Goal: Task Accomplishment & Management: Manage account settings

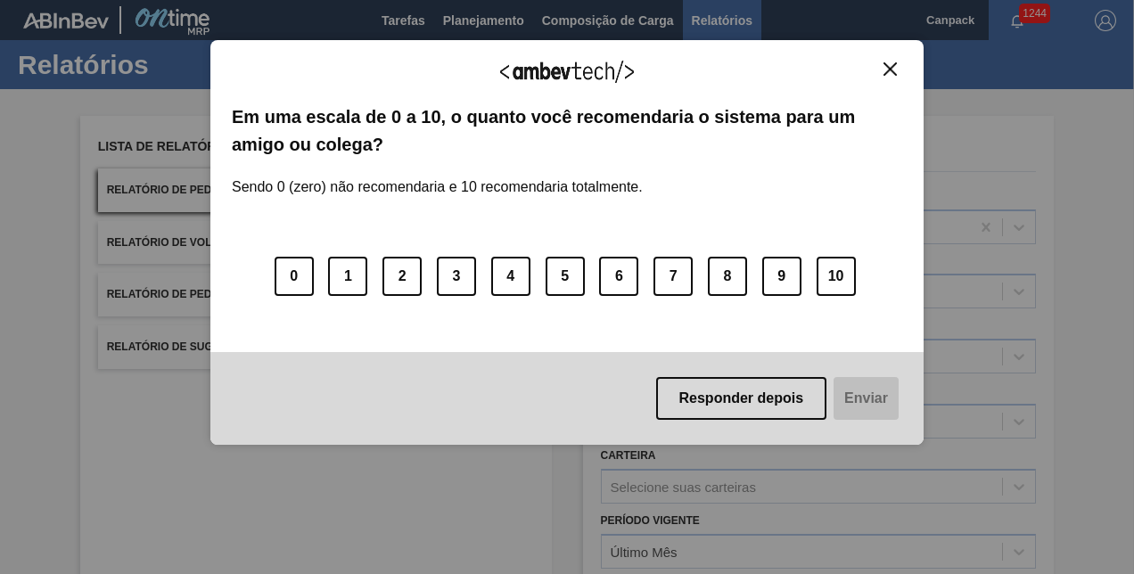
click at [885, 68] on img "Close" at bounding box center [890, 68] width 13 height 13
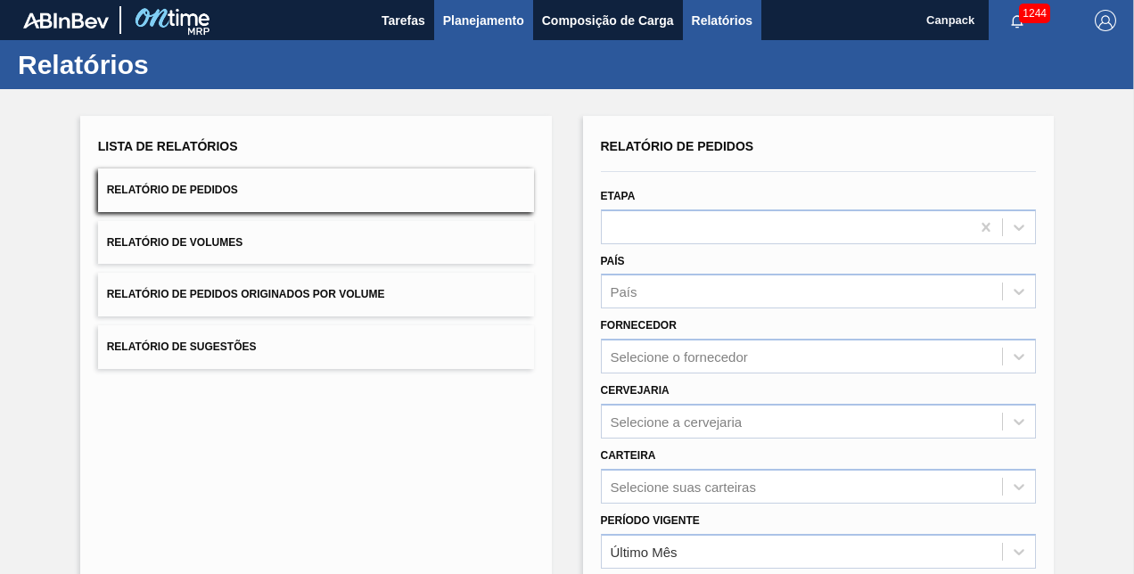
click at [480, 20] on span "Planejamento" at bounding box center [483, 20] width 81 height 21
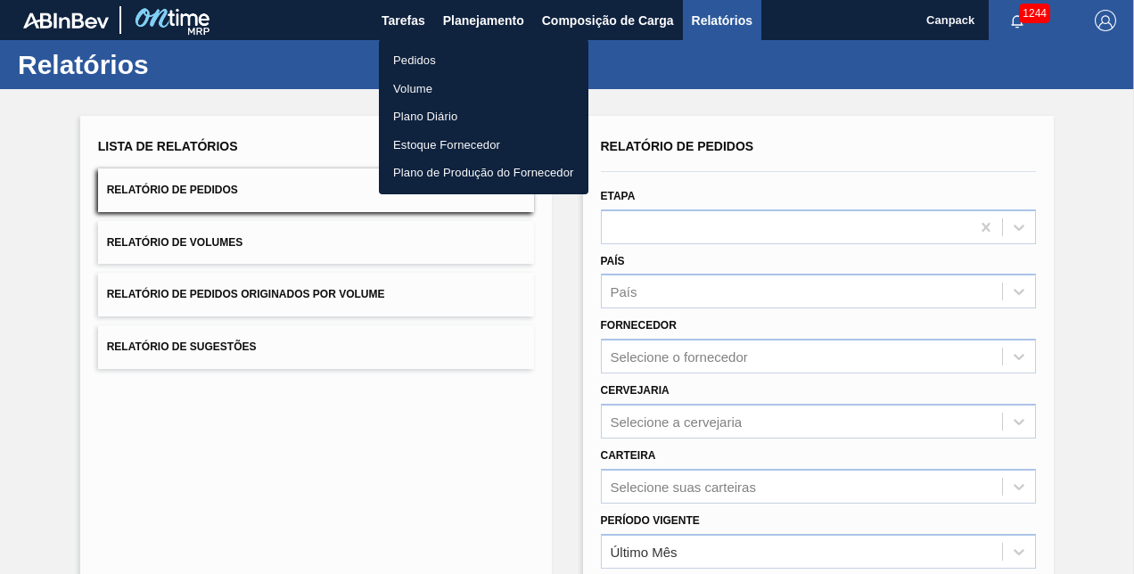
click at [423, 66] on li "Pedidos" at bounding box center [484, 60] width 210 height 29
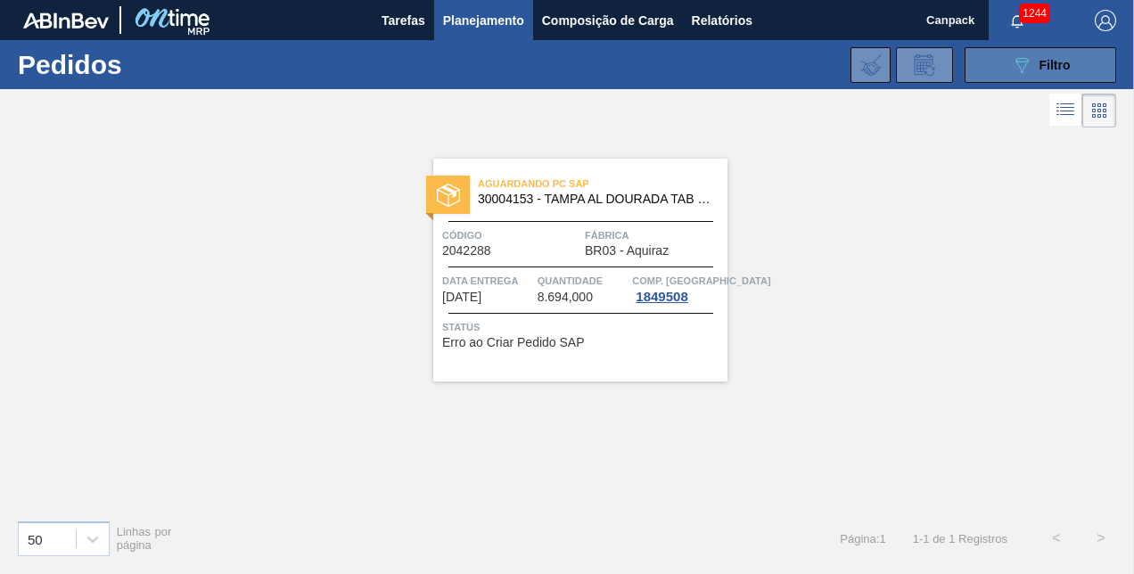
click at [1016, 61] on icon at bounding box center [1022, 65] width 13 height 15
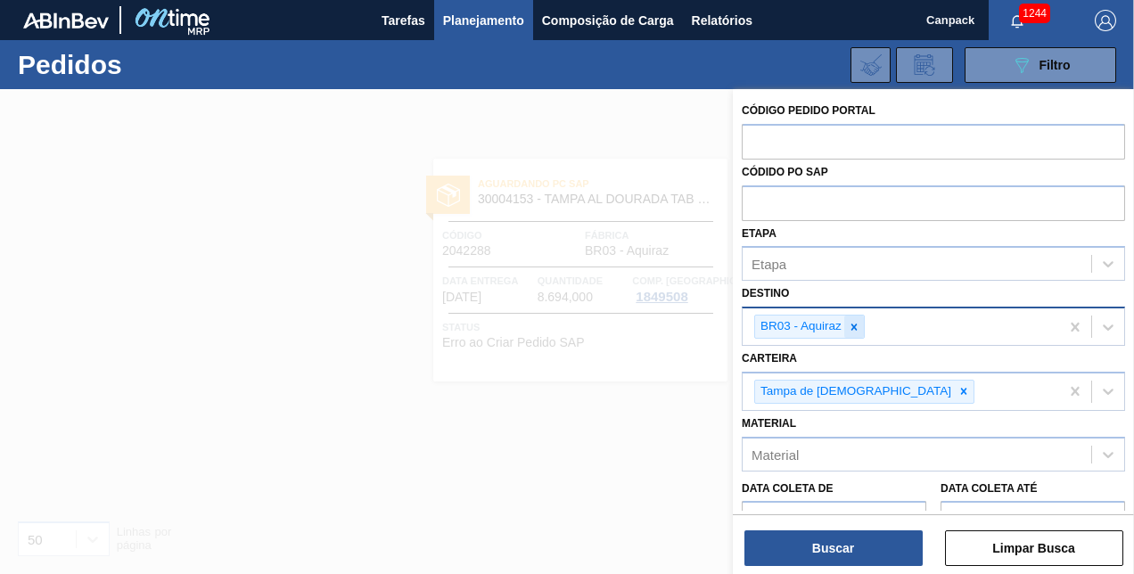
click at [853, 328] on icon at bounding box center [854, 327] width 12 height 12
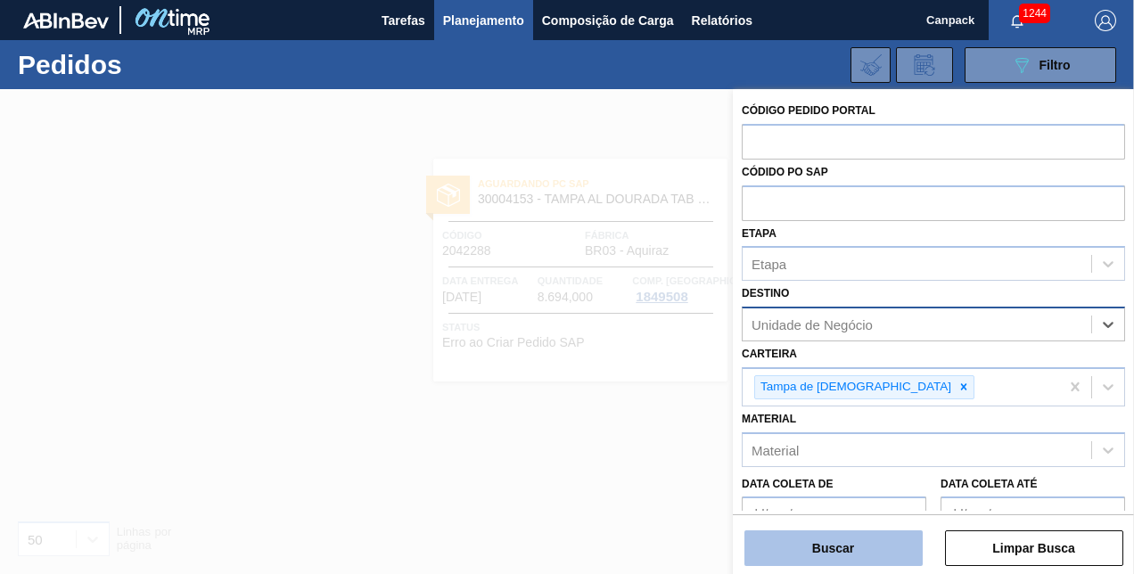
click at [839, 539] on button "Buscar" at bounding box center [834, 549] width 178 height 36
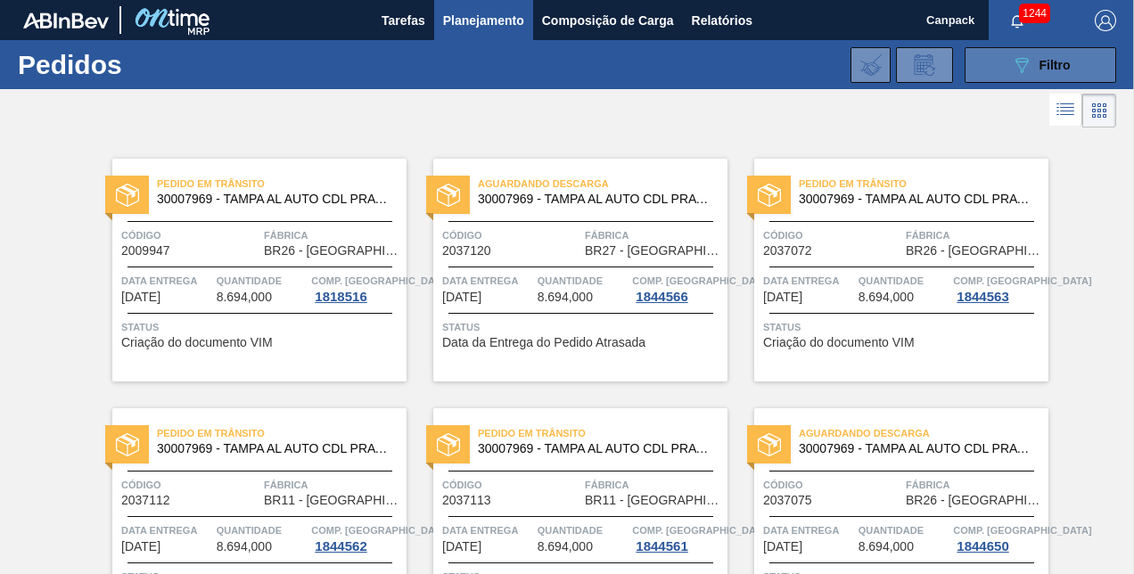
click at [998, 59] on button "089F7B8B-B2A5-4AFE-B5C0-19BA573D28AC Filtro" at bounding box center [1041, 65] width 152 height 36
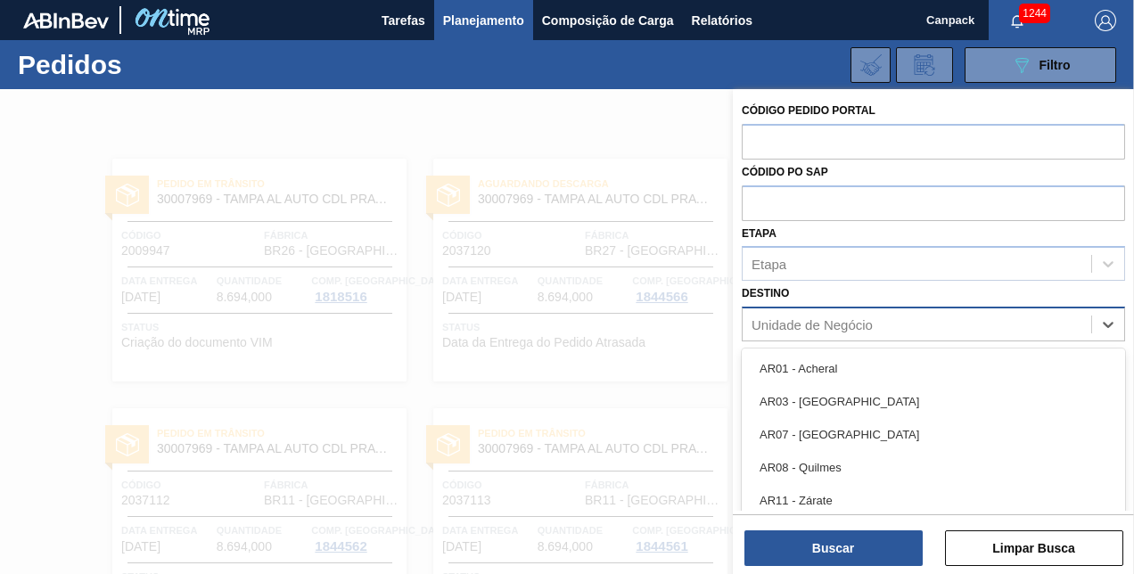
click at [808, 332] on div "Unidade de Negócio" at bounding box center [917, 325] width 349 height 26
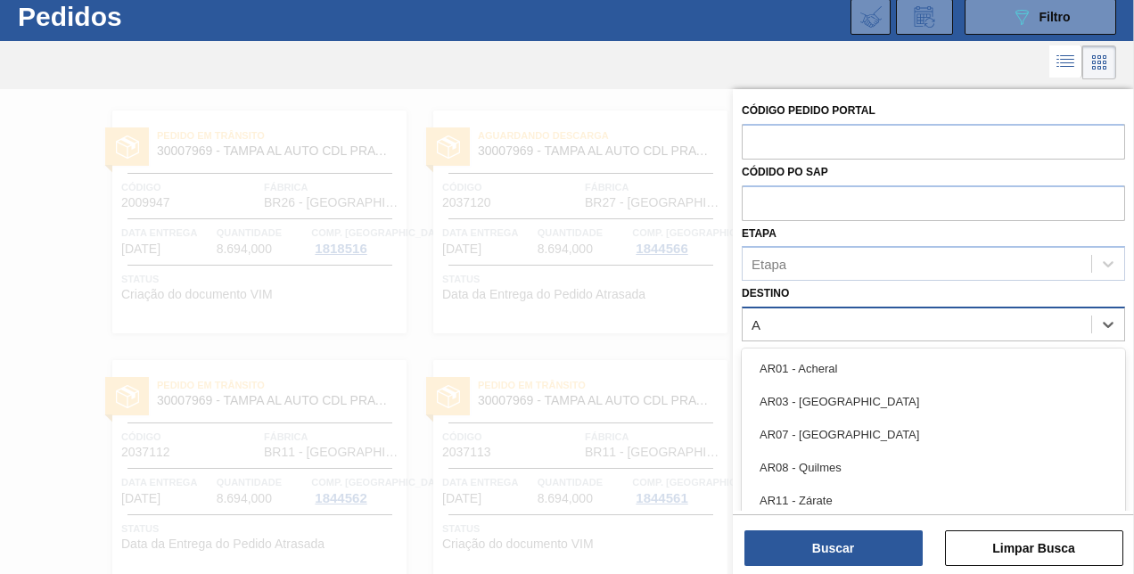
type input "AQ"
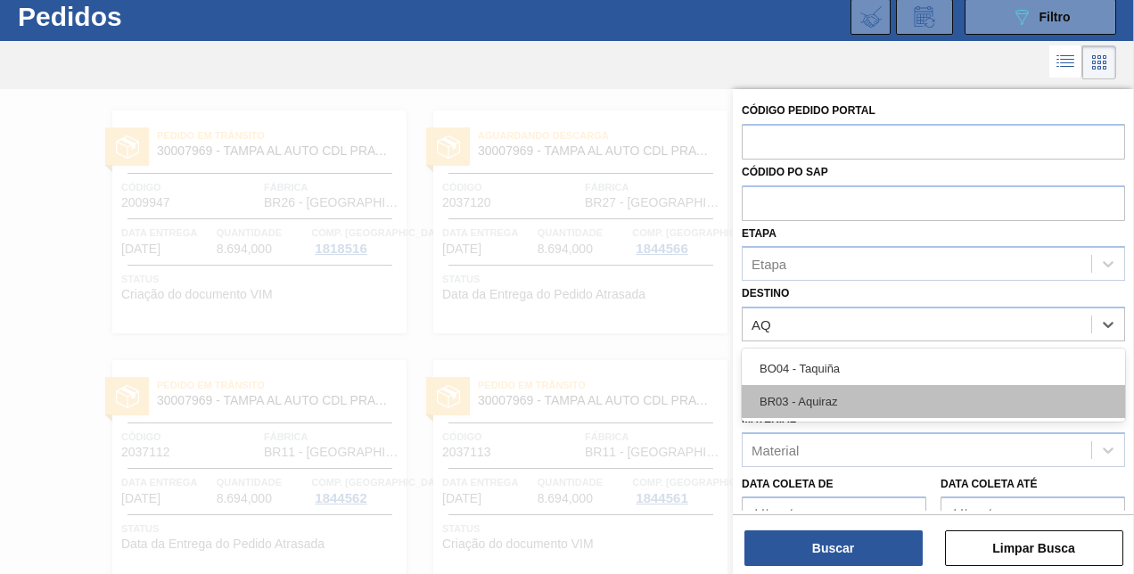
click at [809, 400] on div "BR03 - Aquiraz" at bounding box center [933, 401] width 383 height 33
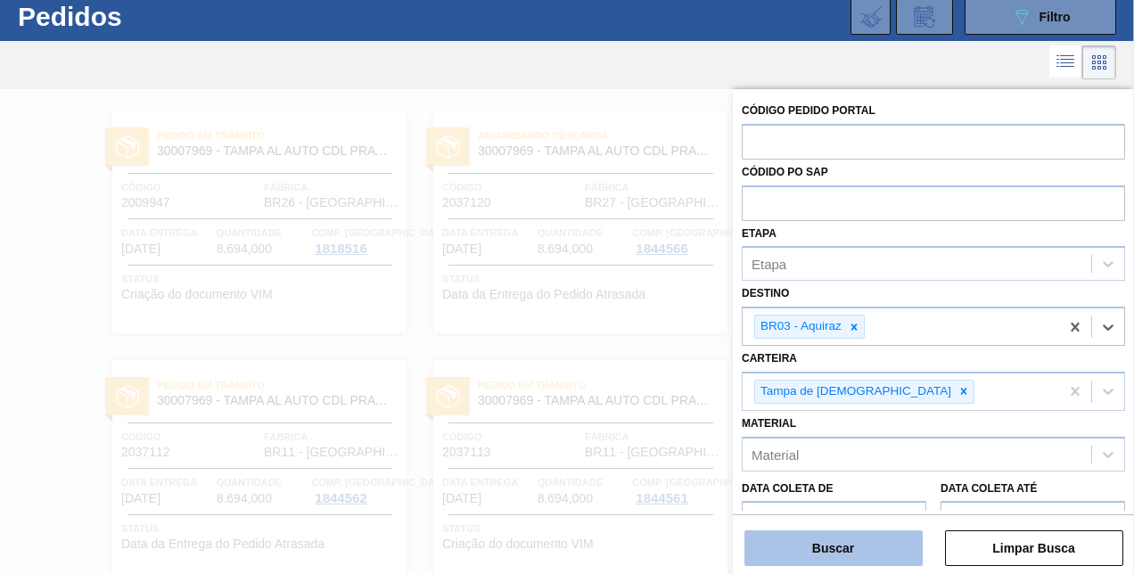
click at [847, 562] on button "Buscar" at bounding box center [834, 549] width 178 height 36
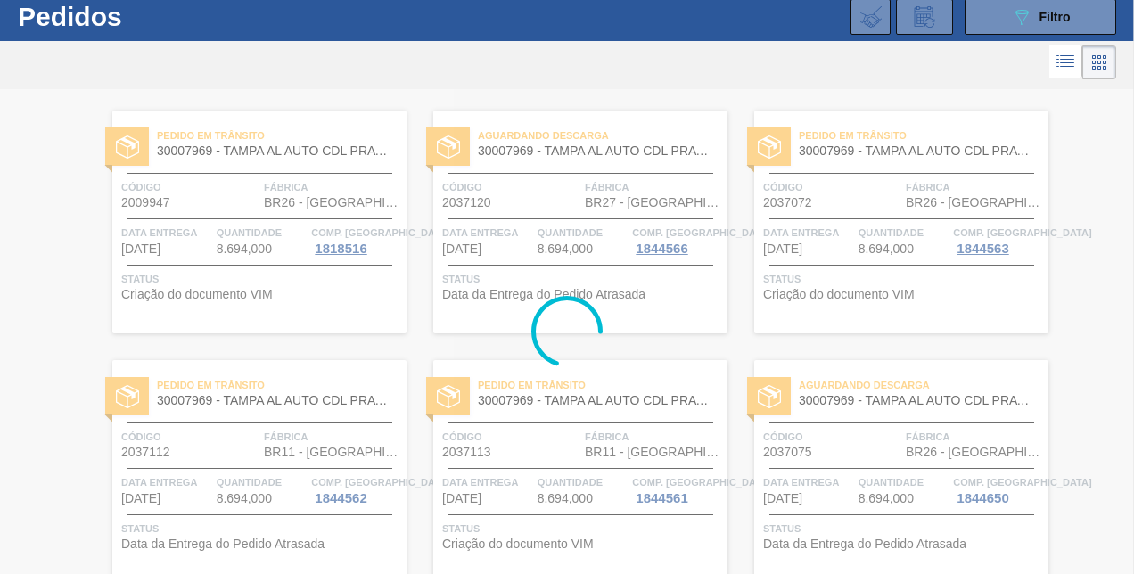
scroll to position [0, 0]
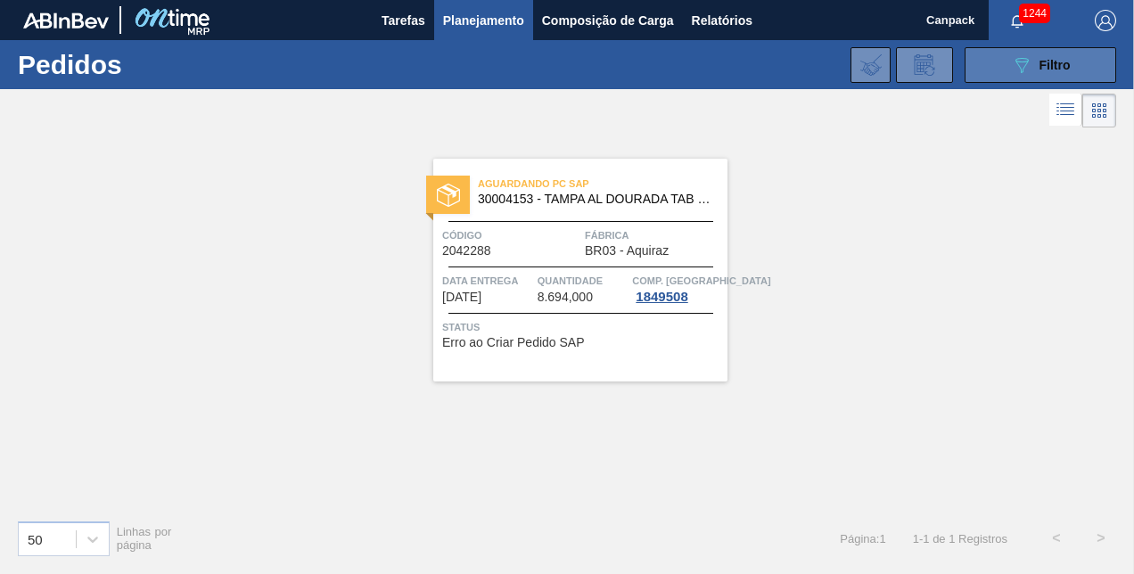
click at [1008, 79] on button "089F7B8B-B2A5-4AFE-B5C0-19BA573D28AC Filtro" at bounding box center [1041, 65] width 152 height 36
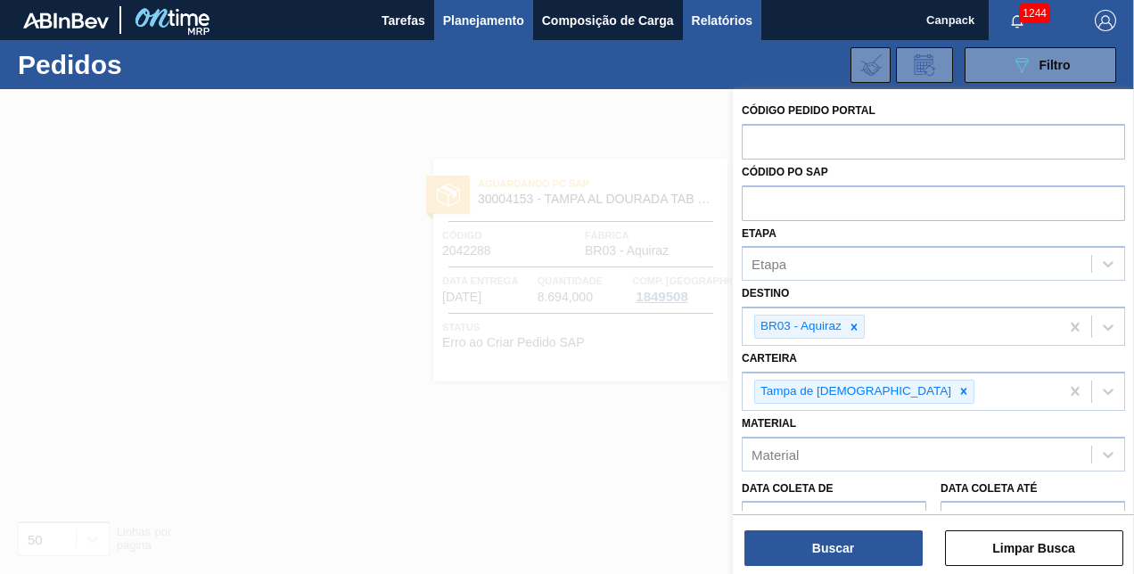
click at [704, 19] on span "Relatórios" at bounding box center [722, 20] width 61 height 21
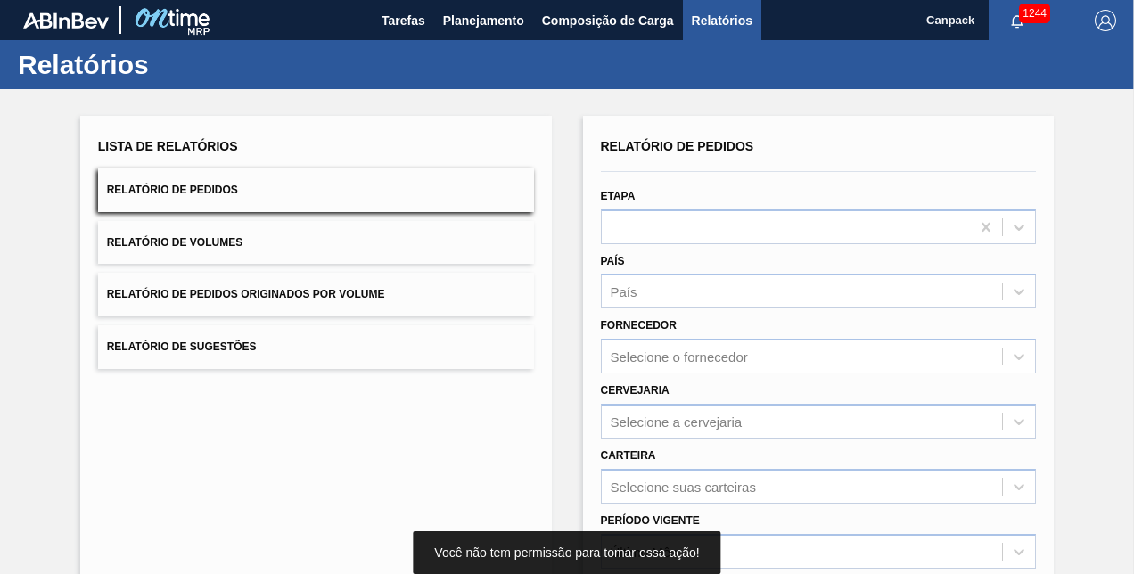
scroll to position [178, 0]
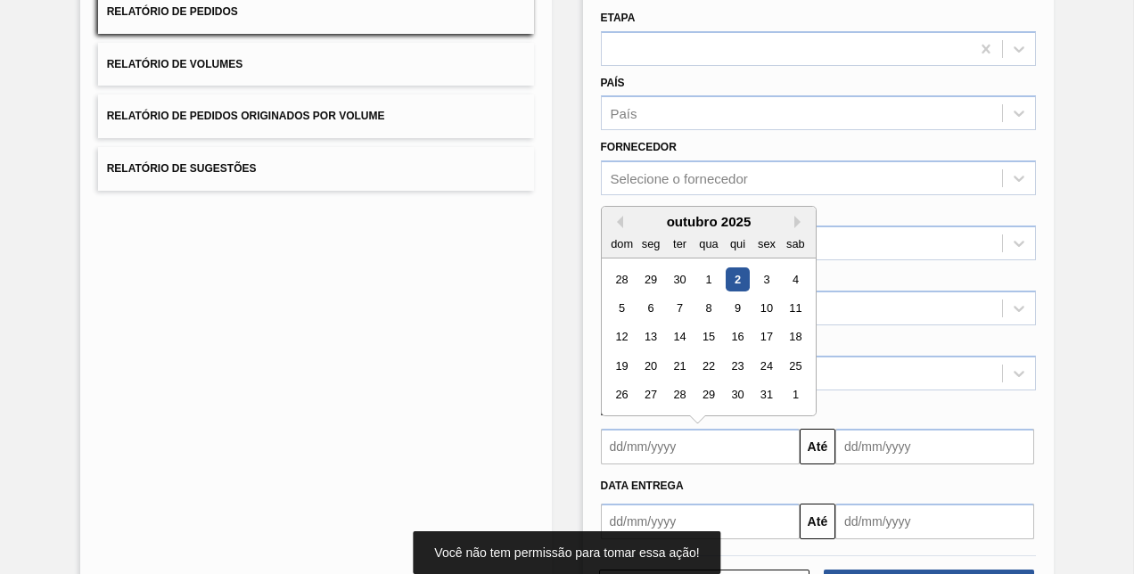
click at [660, 449] on input "text" at bounding box center [700, 447] width 199 height 36
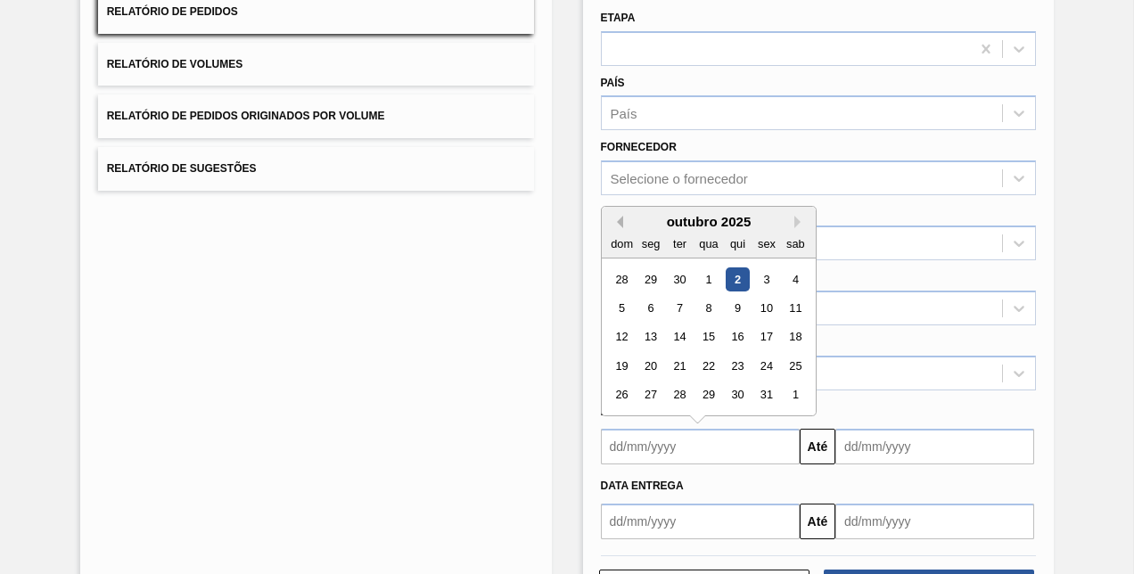
click at [612, 222] on button "Previous Month" at bounding box center [617, 222] width 12 height 12
click at [672, 393] on div "30" at bounding box center [679, 395] width 24 height 24
type input "[DATE]"
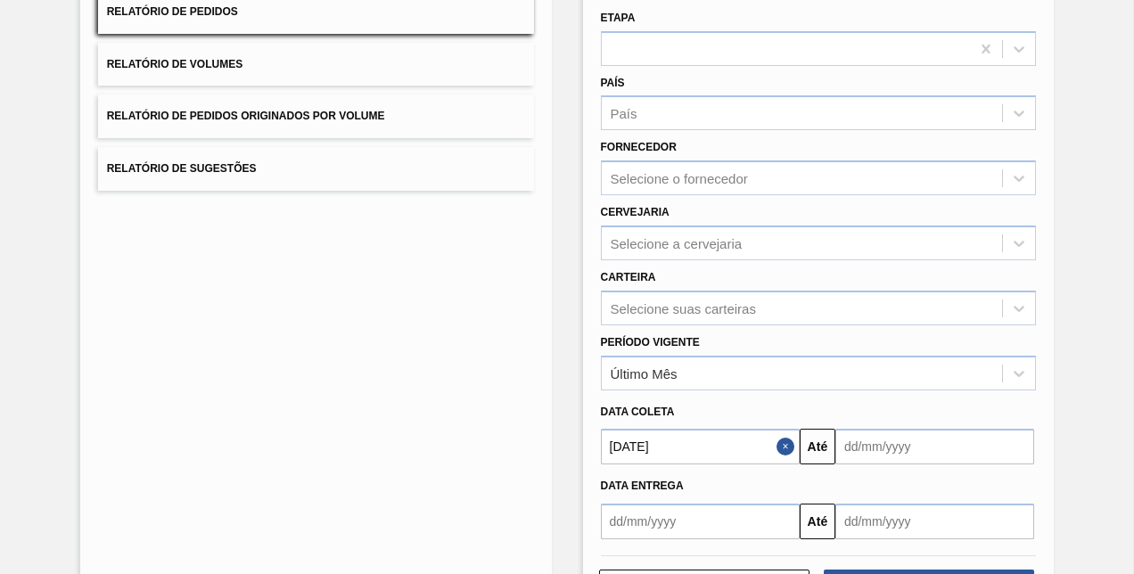
scroll to position [250, 0]
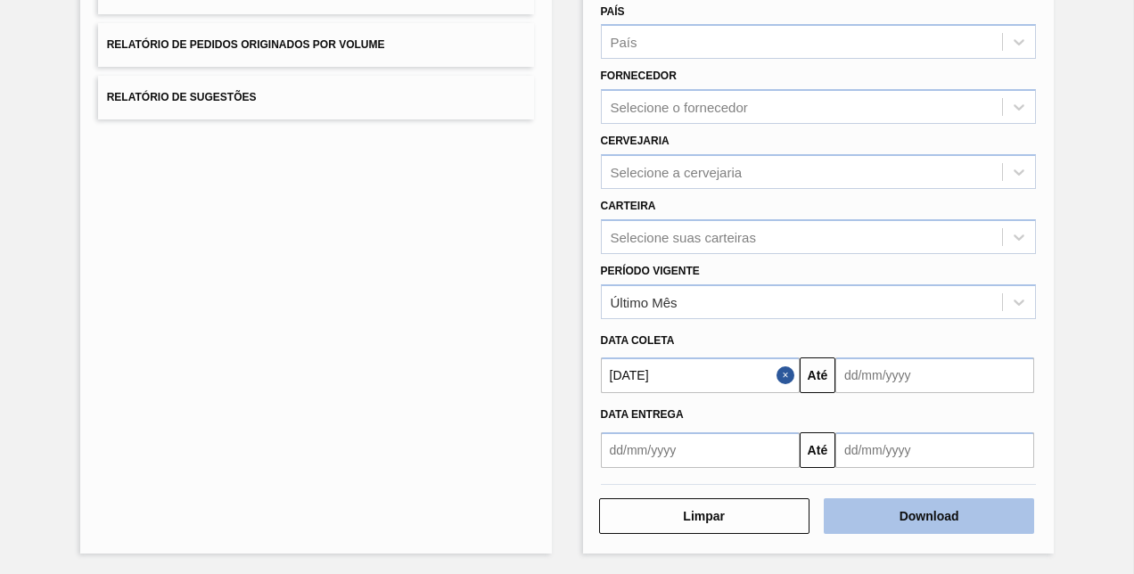
click at [943, 516] on button "Download" at bounding box center [929, 516] width 210 height 36
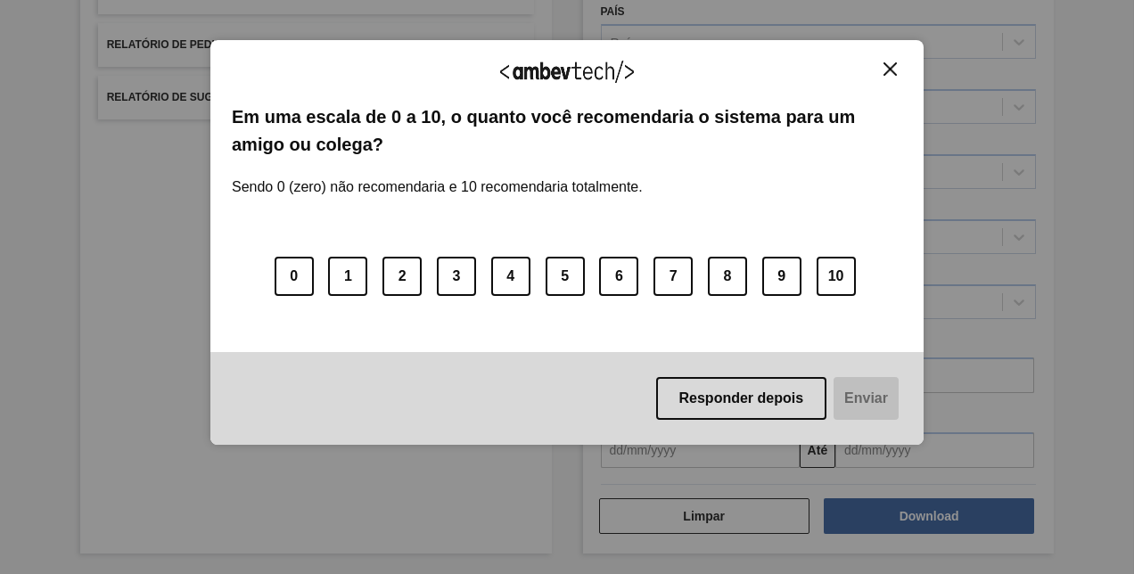
scroll to position [0, 0]
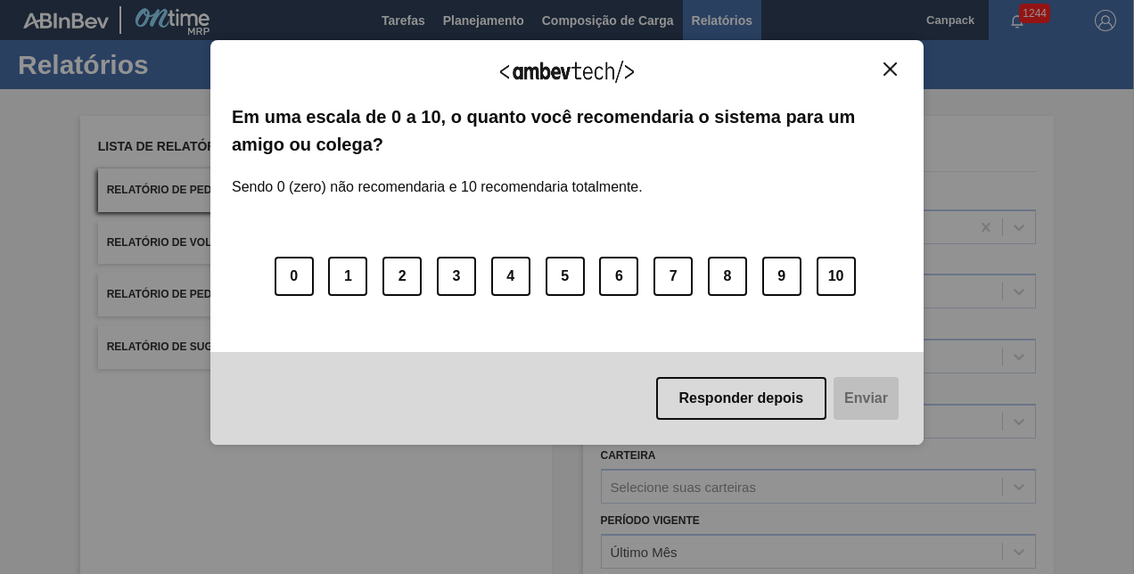
click at [891, 62] on img "Close" at bounding box center [890, 68] width 13 height 13
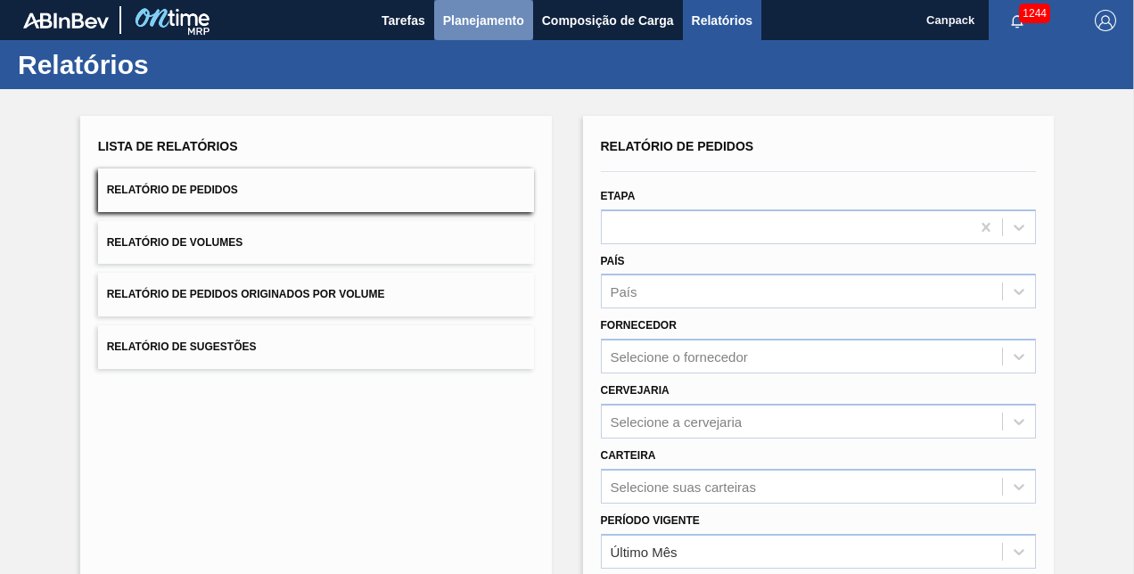
click at [505, 10] on span "Planejamento" at bounding box center [483, 20] width 81 height 21
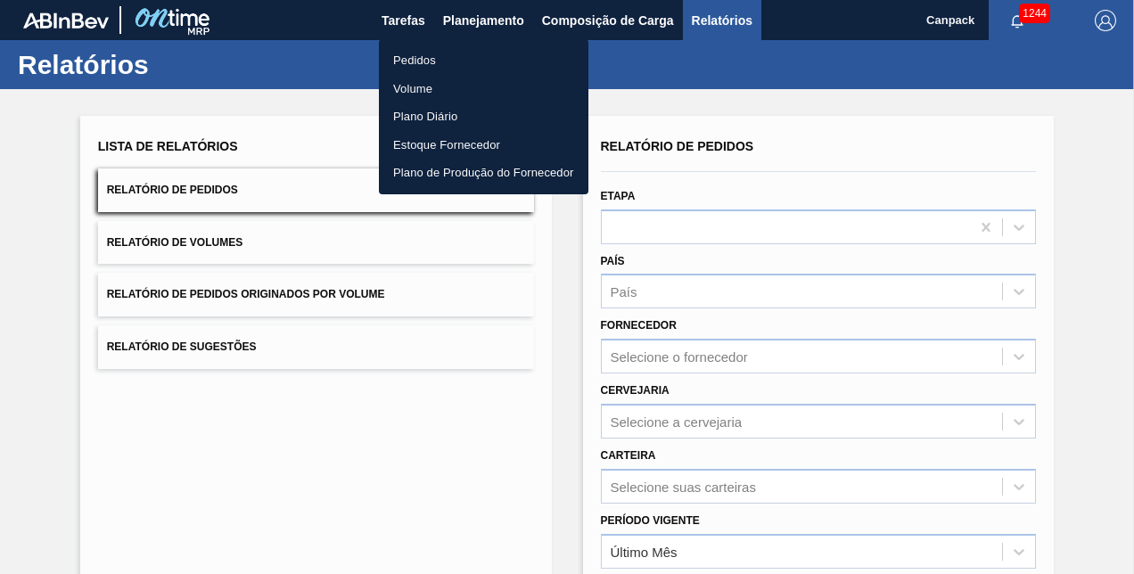
click at [435, 57] on li "Pedidos" at bounding box center [484, 60] width 210 height 29
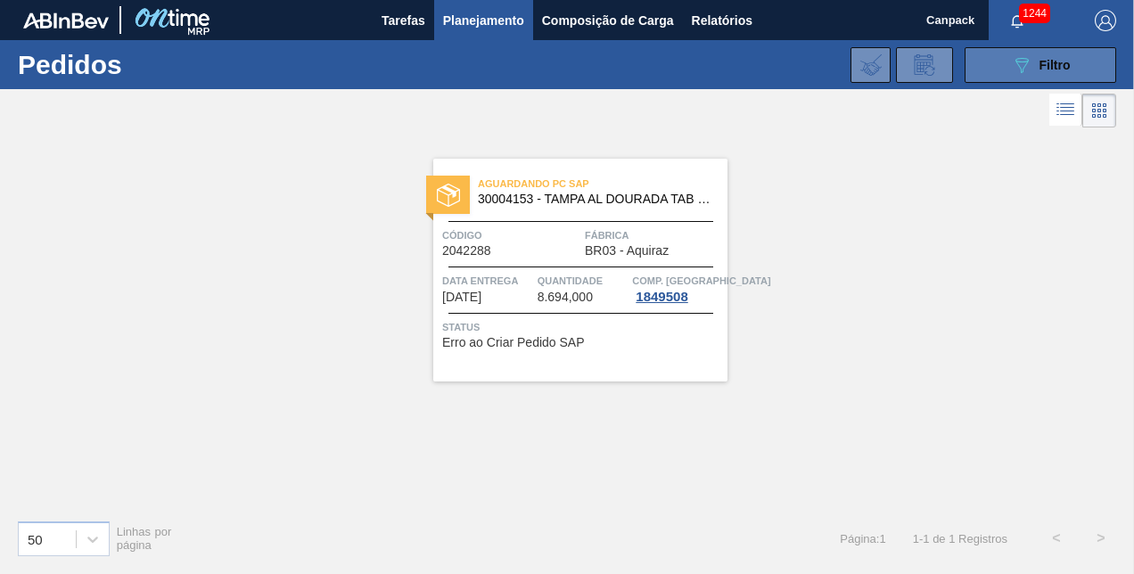
drag, startPoint x: 1009, startPoint y: 63, endPoint x: 1001, endPoint y: 75, distance: 13.6
click at [1009, 63] on button "089F7B8B-B2A5-4AFE-B5C0-19BA573D28AC Filtro" at bounding box center [1041, 65] width 152 height 36
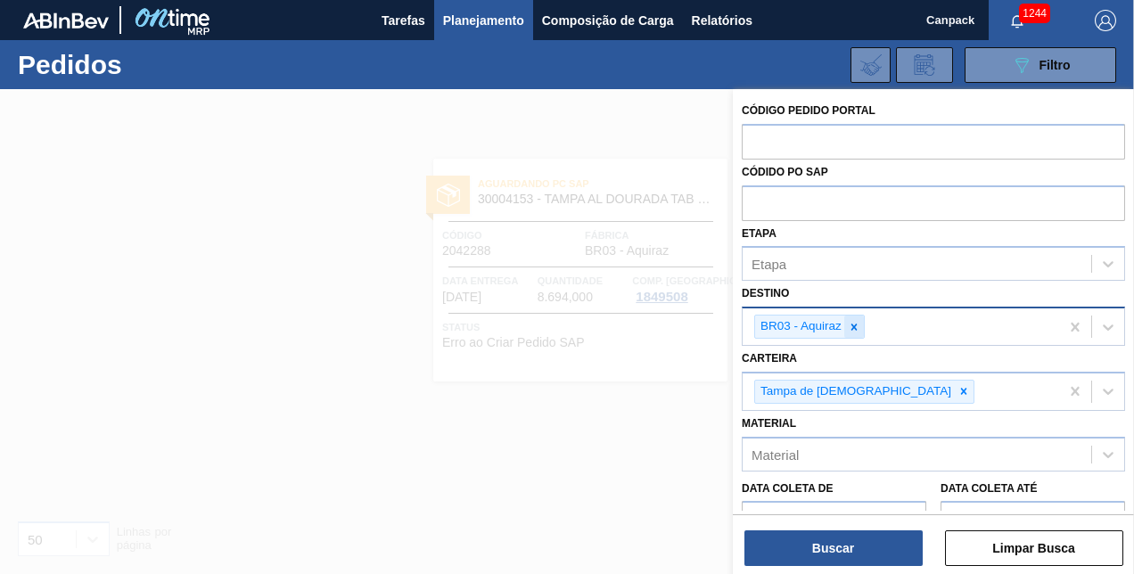
click at [848, 325] on icon at bounding box center [854, 327] width 12 height 12
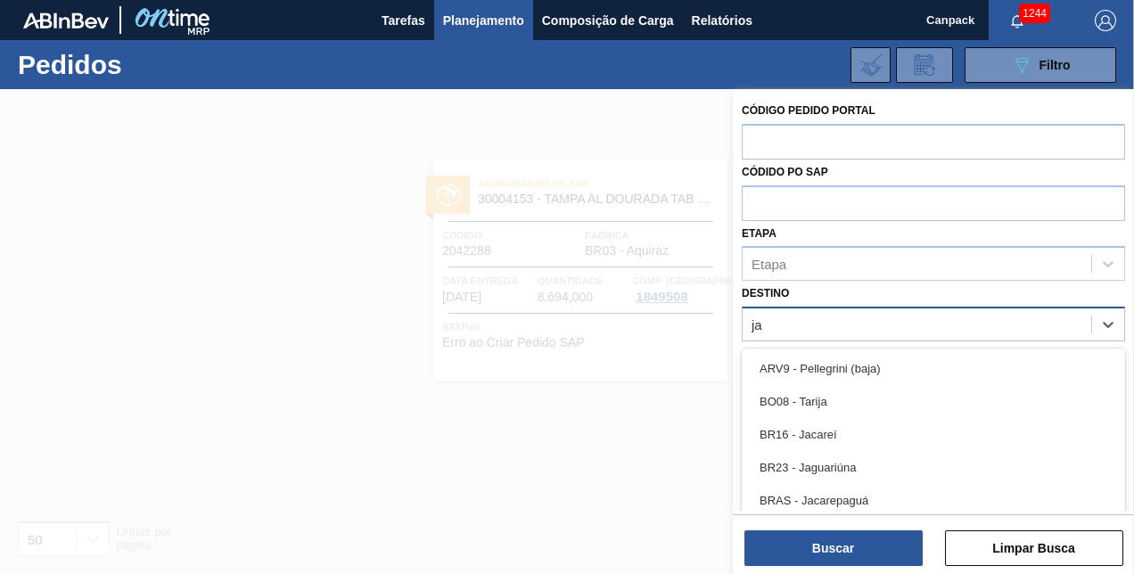
type input "jac"
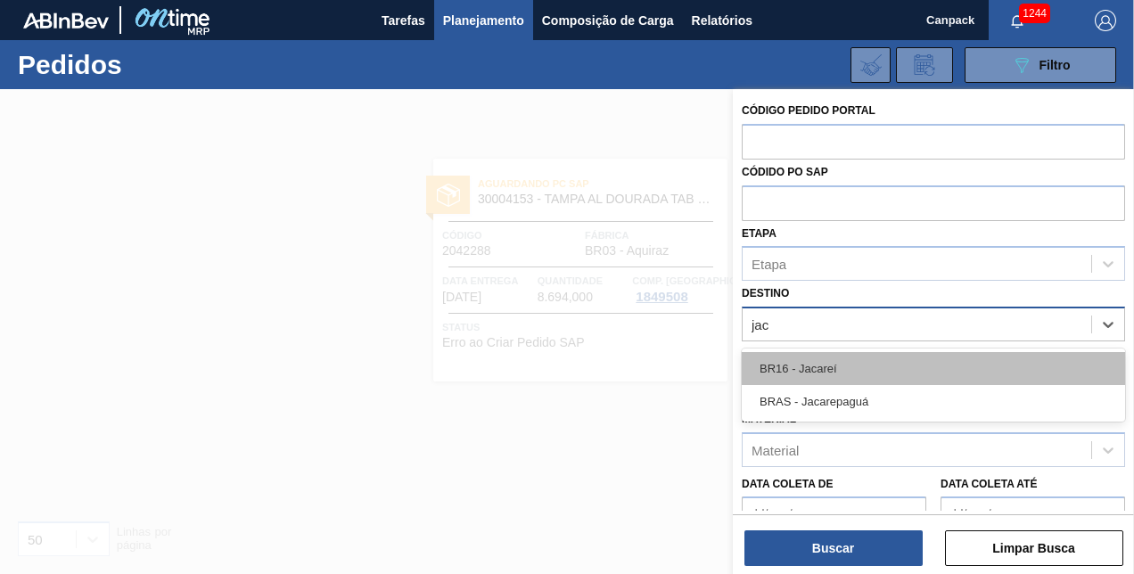
click at [836, 361] on div "BR16 - Jacareí" at bounding box center [933, 368] width 383 height 33
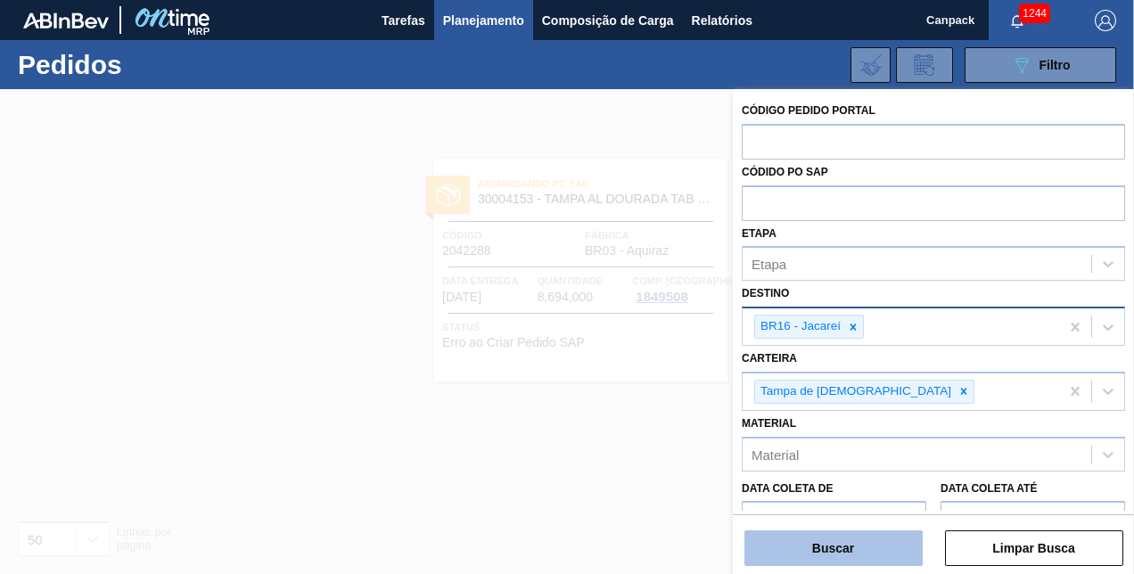
click at [849, 559] on button "Buscar" at bounding box center [834, 549] width 178 height 36
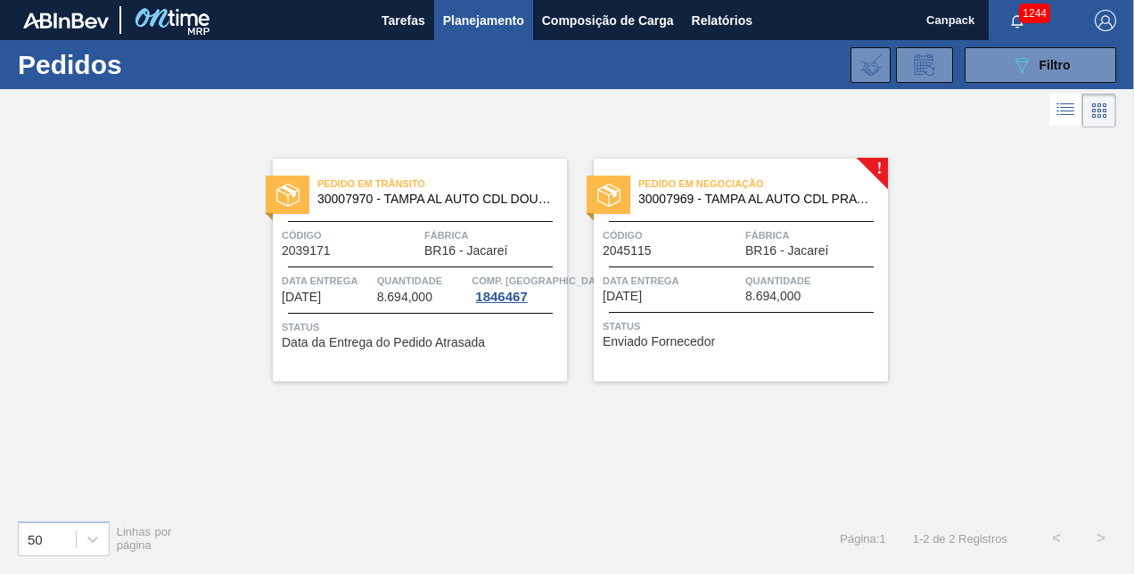
click at [698, 223] on div "Pedido em Negociação 30007969 - TAMPA AL AUTO CDL PRATA CANPACK Código 2045115 …" at bounding box center [741, 270] width 294 height 223
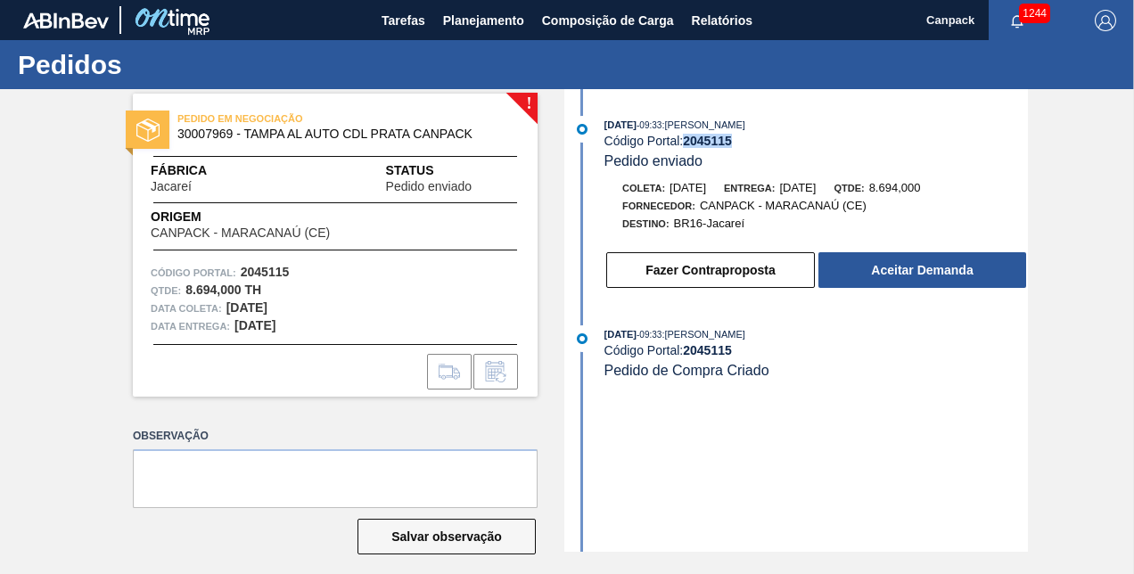
drag, startPoint x: 687, startPoint y: 144, endPoint x: 730, endPoint y: 147, distance: 43.8
click at [730, 147] on strong "2045115" at bounding box center [707, 141] width 49 height 14
copy strong "2045115"
click at [697, 284] on button "Fazer Contraproposta" at bounding box center [710, 270] width 209 height 36
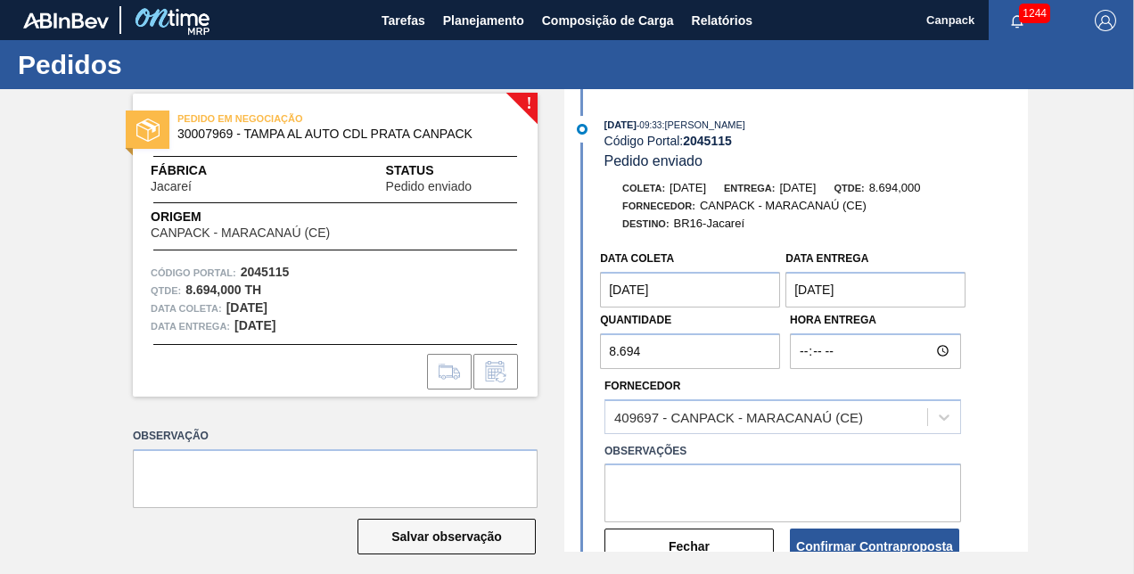
click at [690, 292] on coleta "[DATE]" at bounding box center [690, 290] width 180 height 36
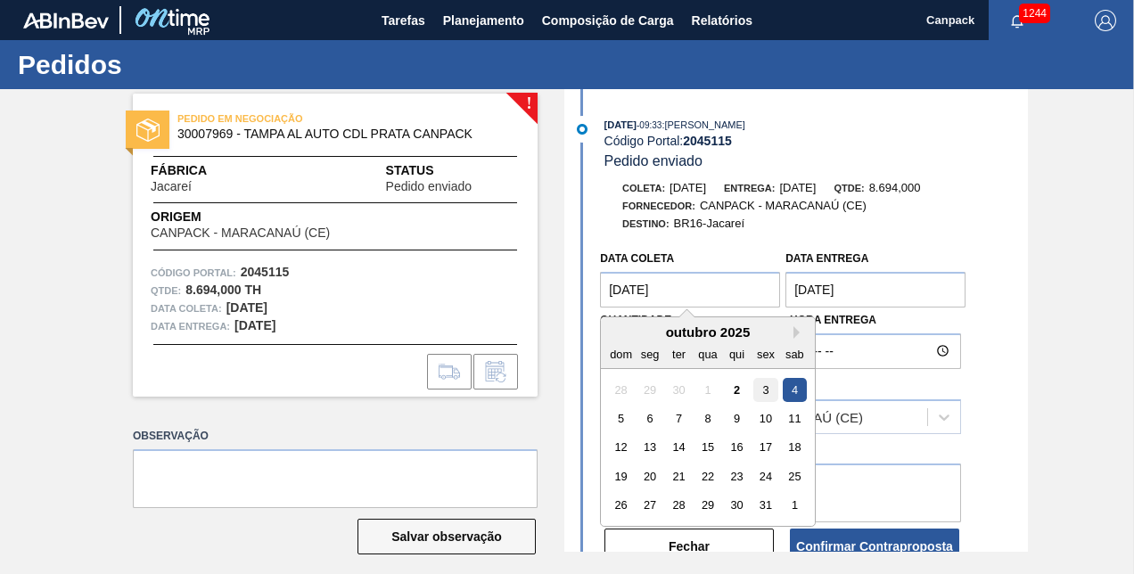
click at [764, 391] on div "3" at bounding box center [766, 390] width 24 height 24
type coleta "[DATE]"
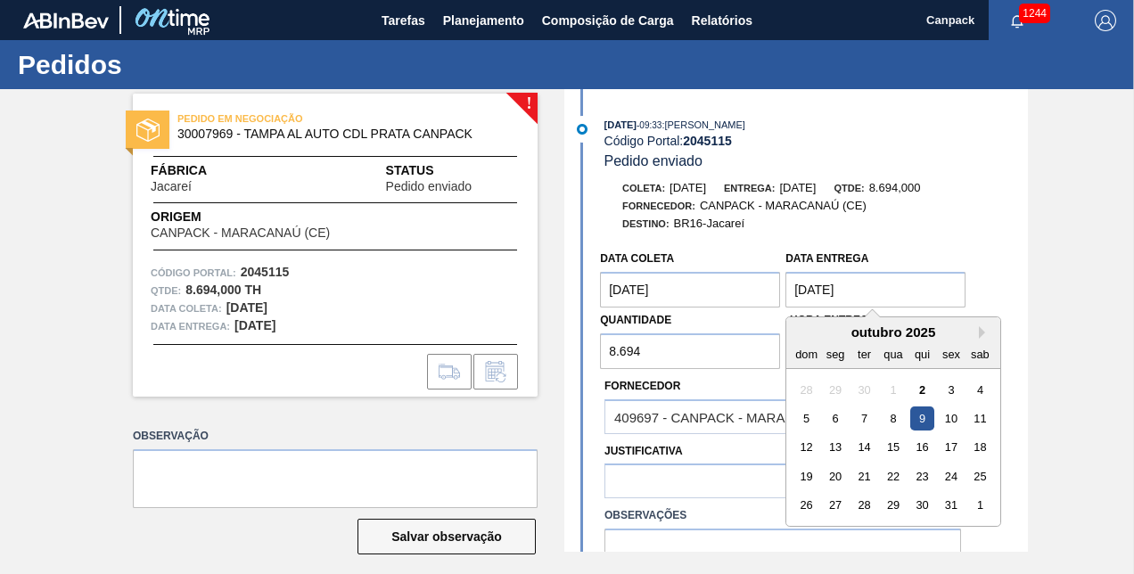
click at [801, 295] on entrega "[DATE]" at bounding box center [876, 290] width 180 height 36
click at [888, 415] on div "8" at bounding box center [894, 419] width 24 height 24
type entrega "[DATE]"
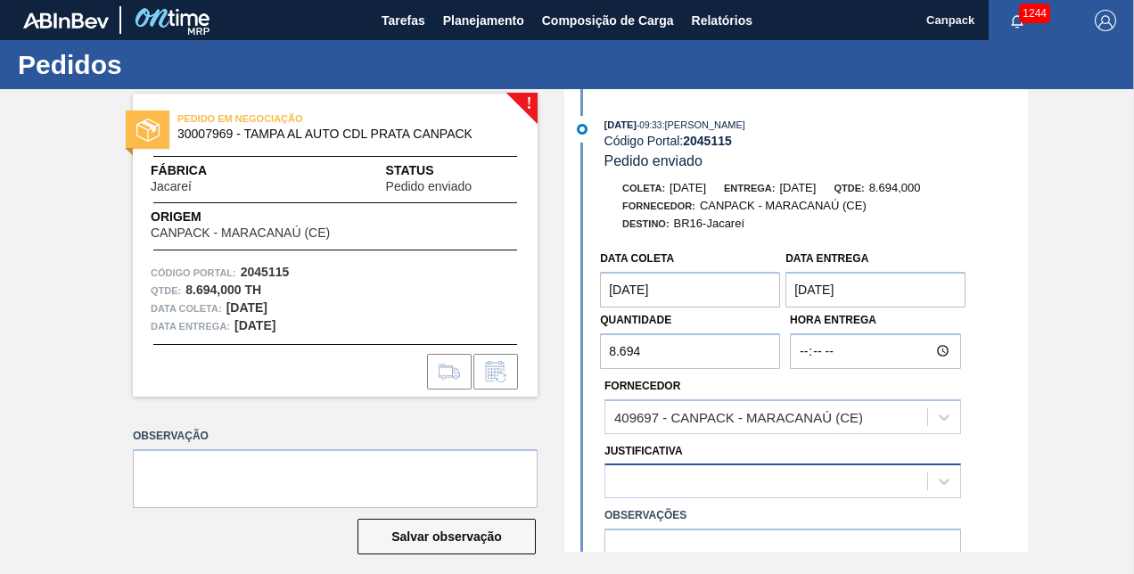
click at [669, 480] on div at bounding box center [766, 482] width 322 height 26
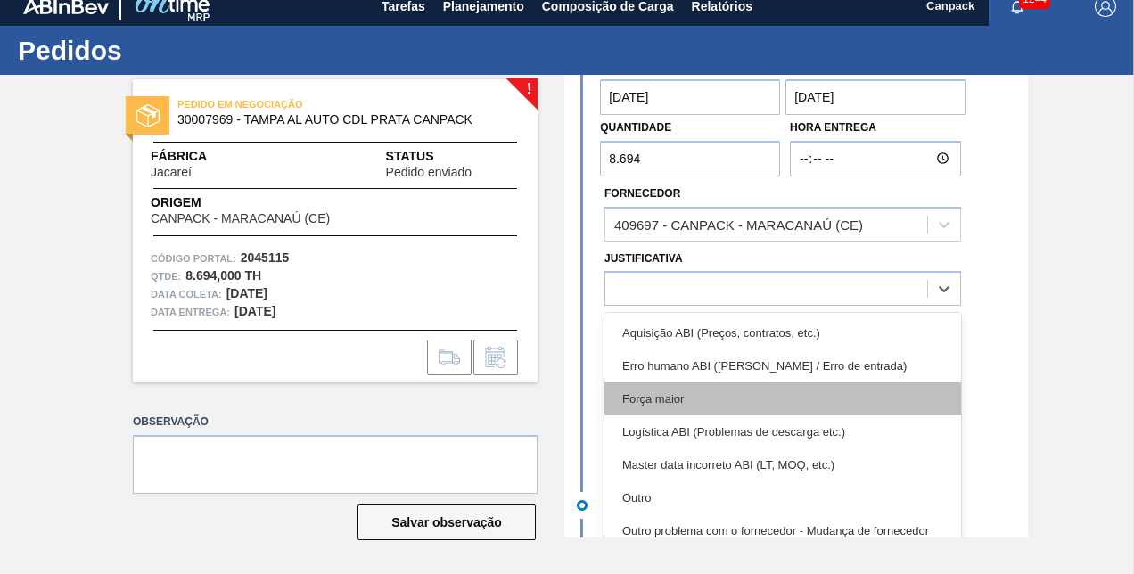
scroll to position [89, 0]
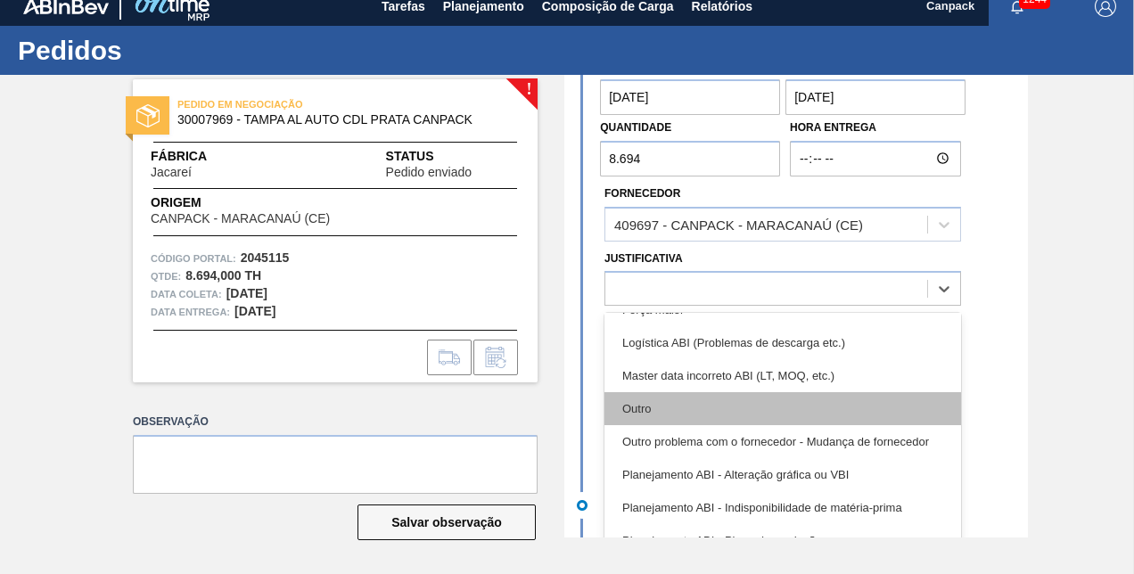
click at [685, 423] on div "Outro" at bounding box center [783, 408] width 357 height 33
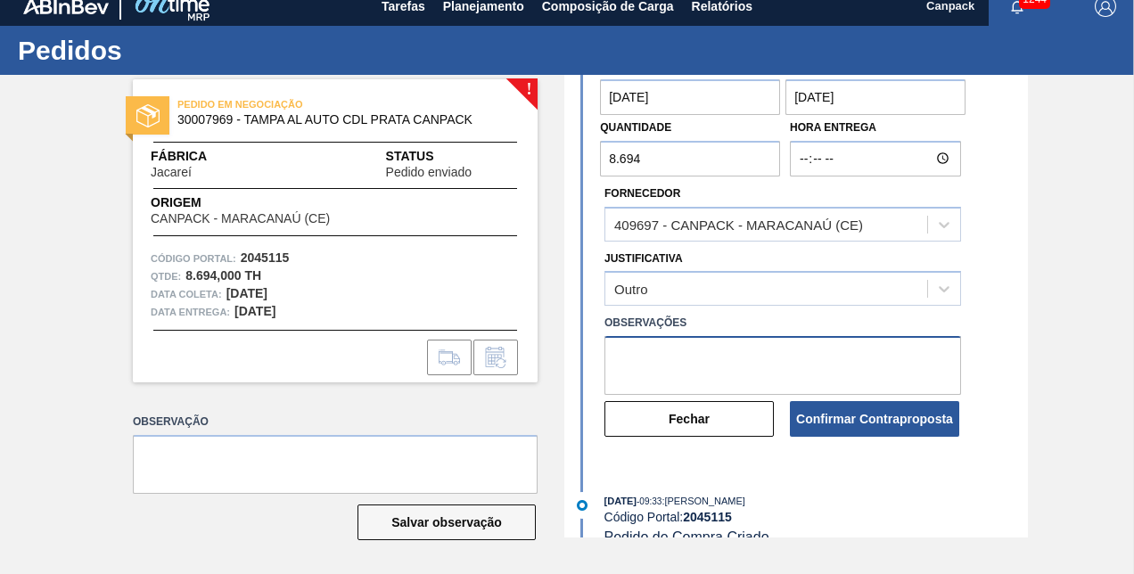
click at [676, 366] on textarea at bounding box center [783, 365] width 357 height 59
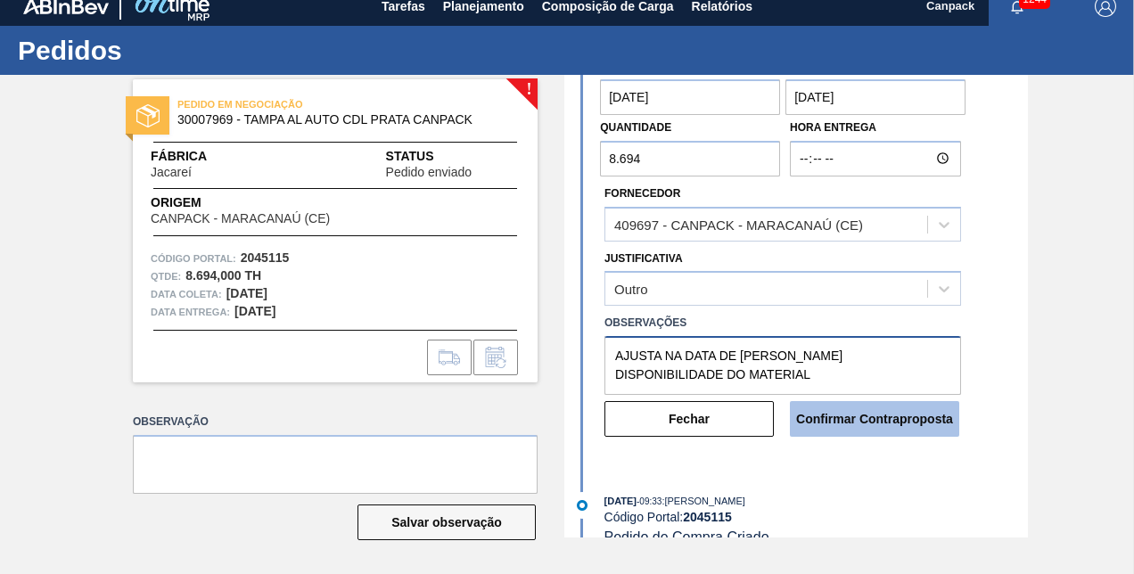
type textarea "AJUSTA NA DATA DE [PERSON_NAME] DISPONIBILIDADE DO MATERIAL"
click at [841, 406] on button "Confirmar Contraproposta" at bounding box center [874, 419] width 169 height 36
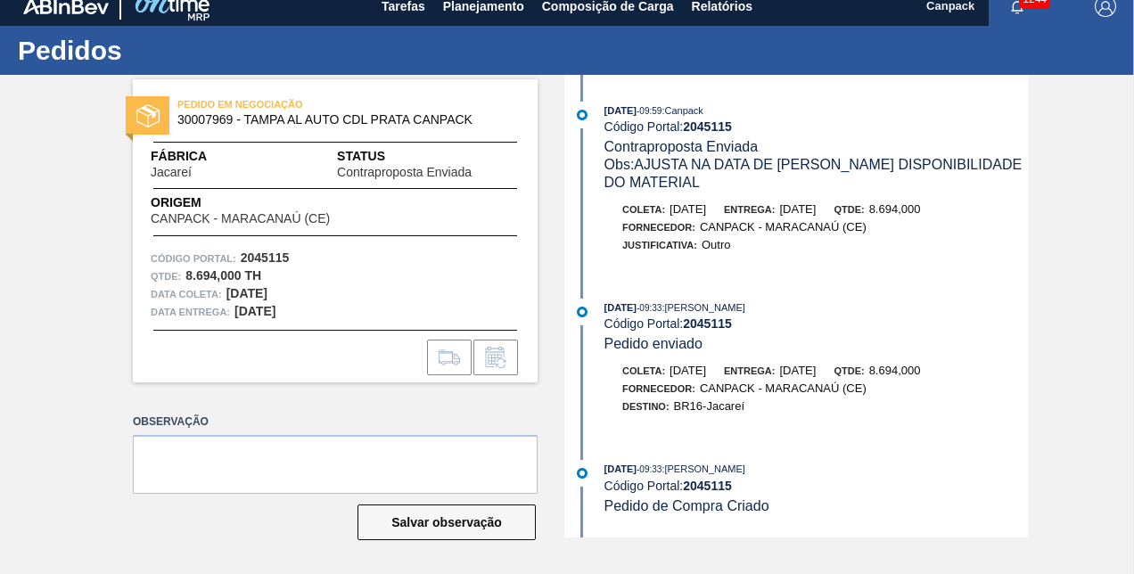
scroll to position [0, 0]
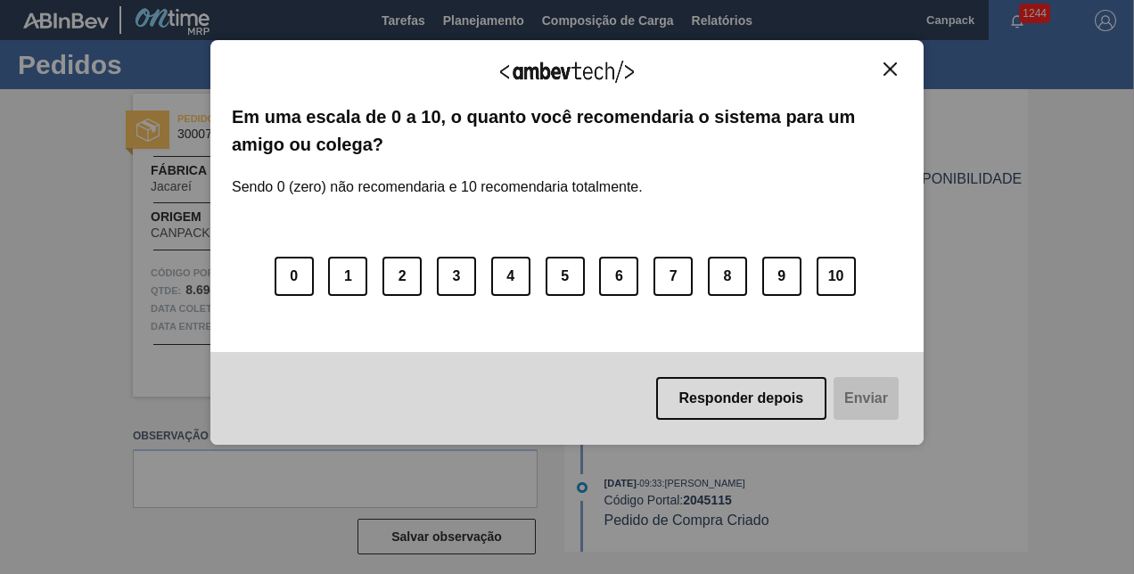
click at [890, 71] on img "Close" at bounding box center [890, 68] width 13 height 13
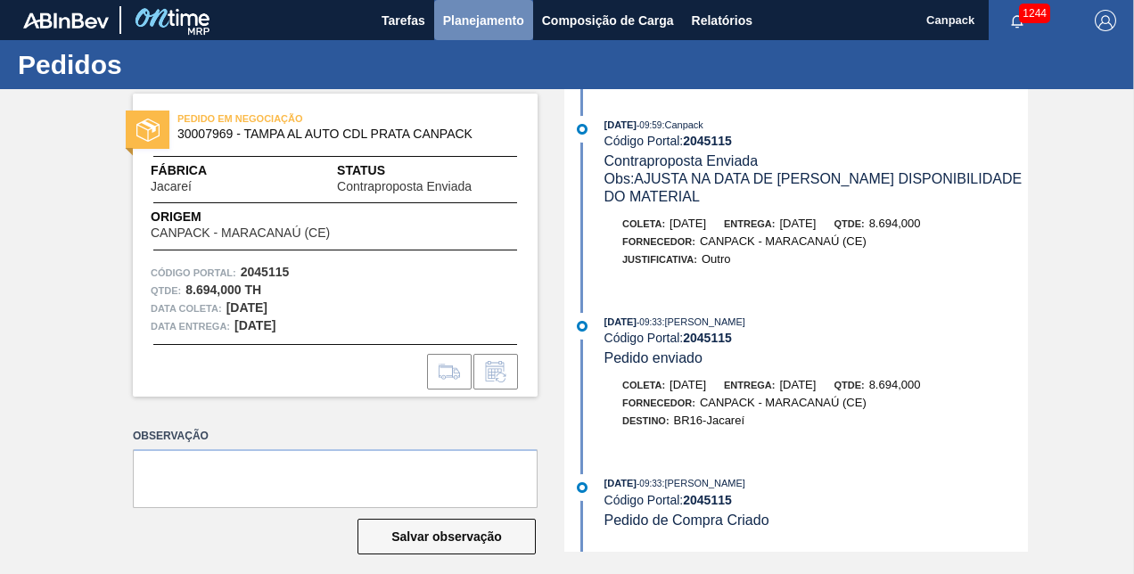
click at [516, 29] on span "Planejamento" at bounding box center [483, 20] width 81 height 21
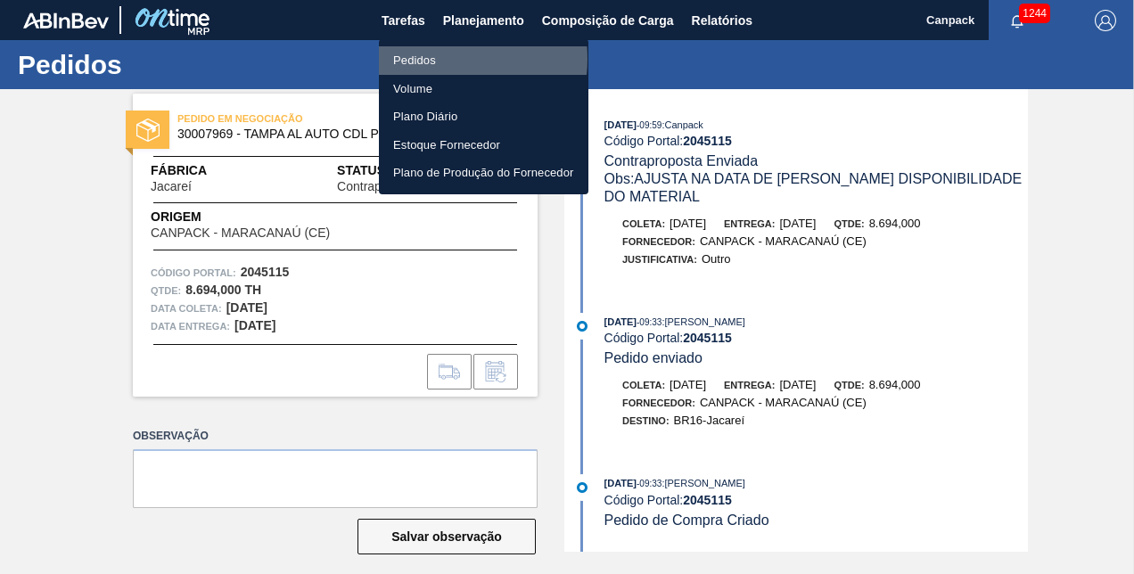
click at [437, 59] on li "Pedidos" at bounding box center [484, 60] width 210 height 29
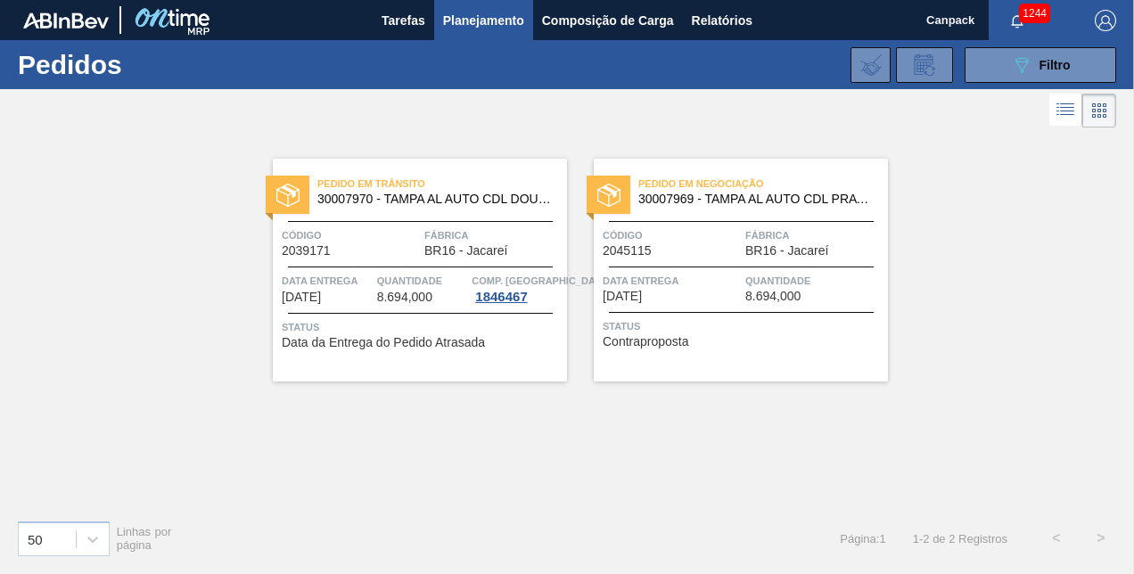
click at [654, 520] on div "50 Linhas por página Página : 1 1 - 2 de 2 Registros < >" at bounding box center [567, 539] width 1134 height 66
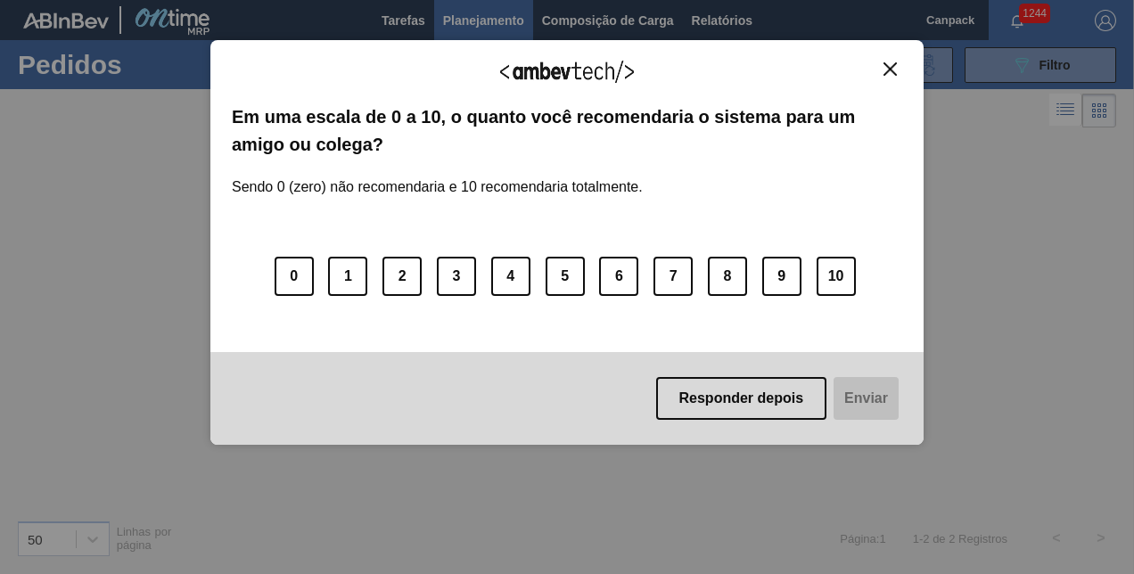
click at [890, 70] on img "Close" at bounding box center [890, 68] width 13 height 13
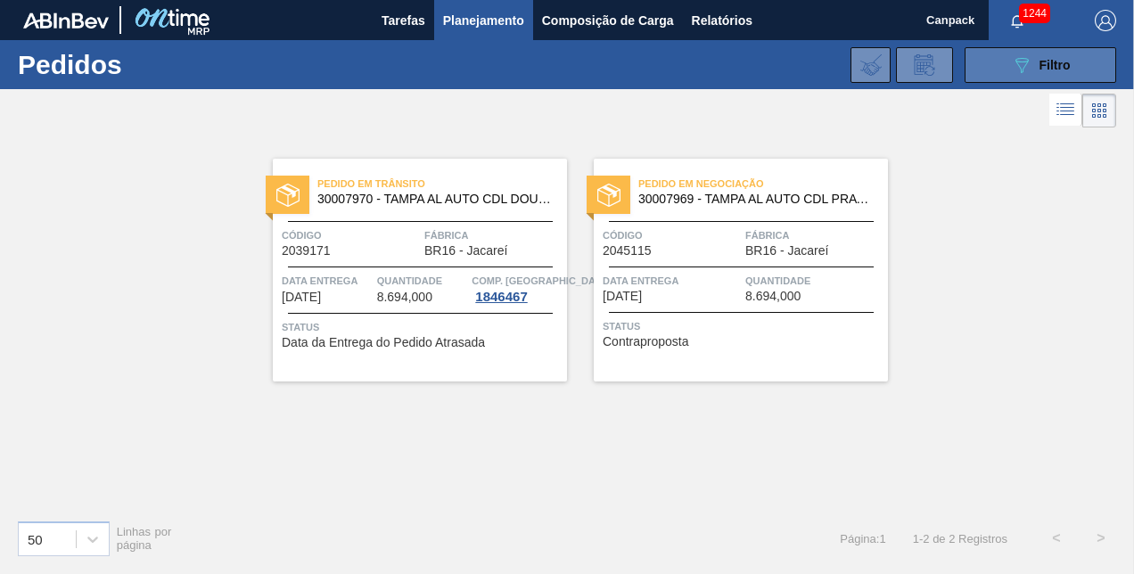
click at [1039, 78] on button "089F7B8B-B2A5-4AFE-B5C0-19BA573D28AC Filtro" at bounding box center [1041, 65] width 152 height 36
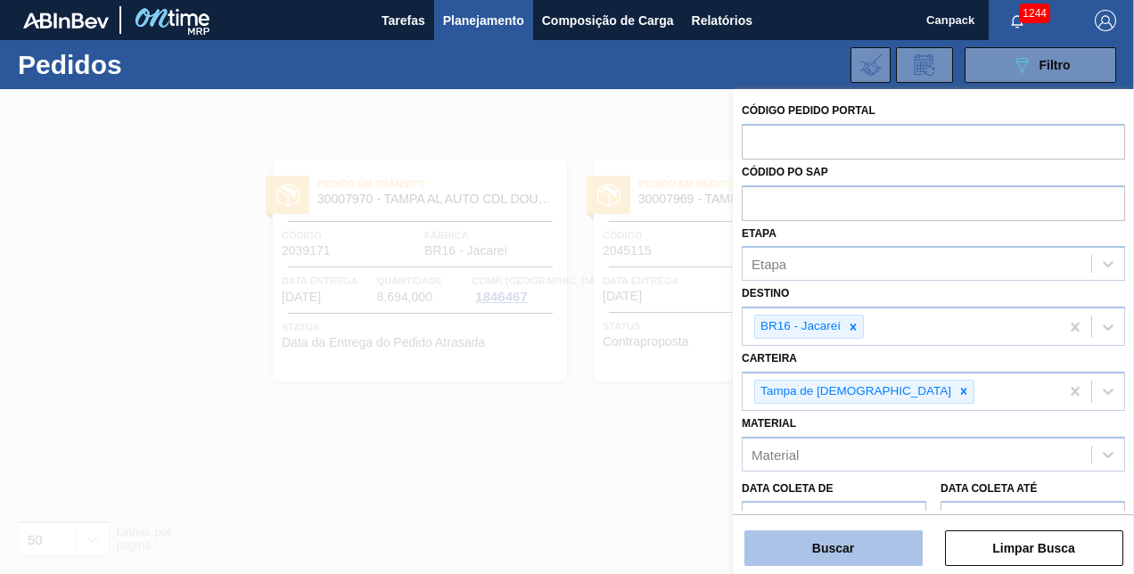
click at [837, 549] on button "Buscar" at bounding box center [834, 549] width 178 height 36
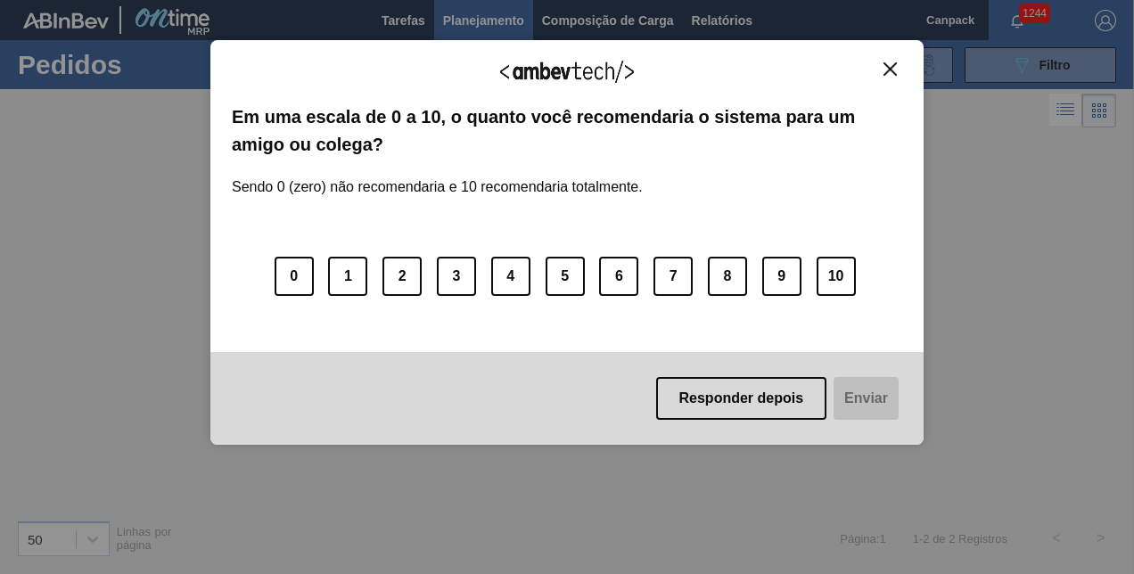
click at [893, 62] on img "Close" at bounding box center [890, 68] width 13 height 13
